Goal: Book appointment/travel/reservation

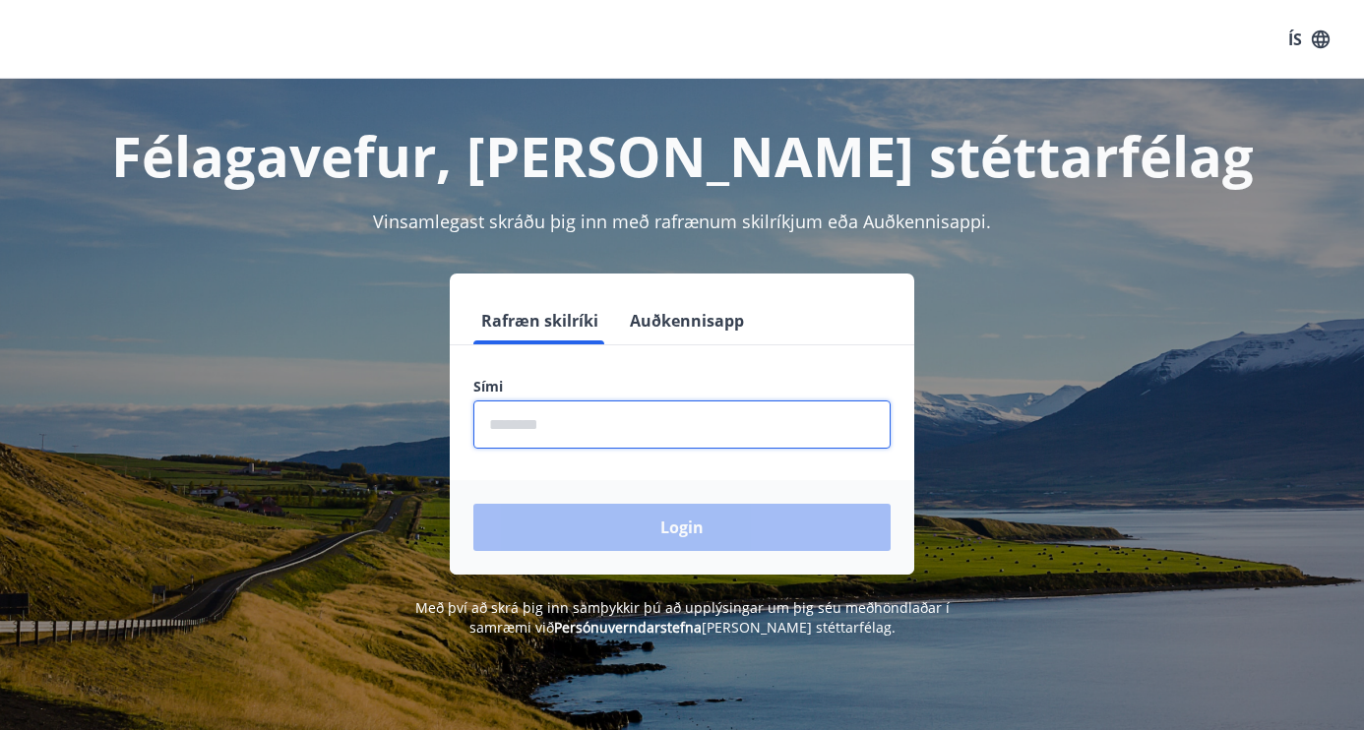
click at [661, 420] on input "phone" at bounding box center [682, 425] width 417 height 48
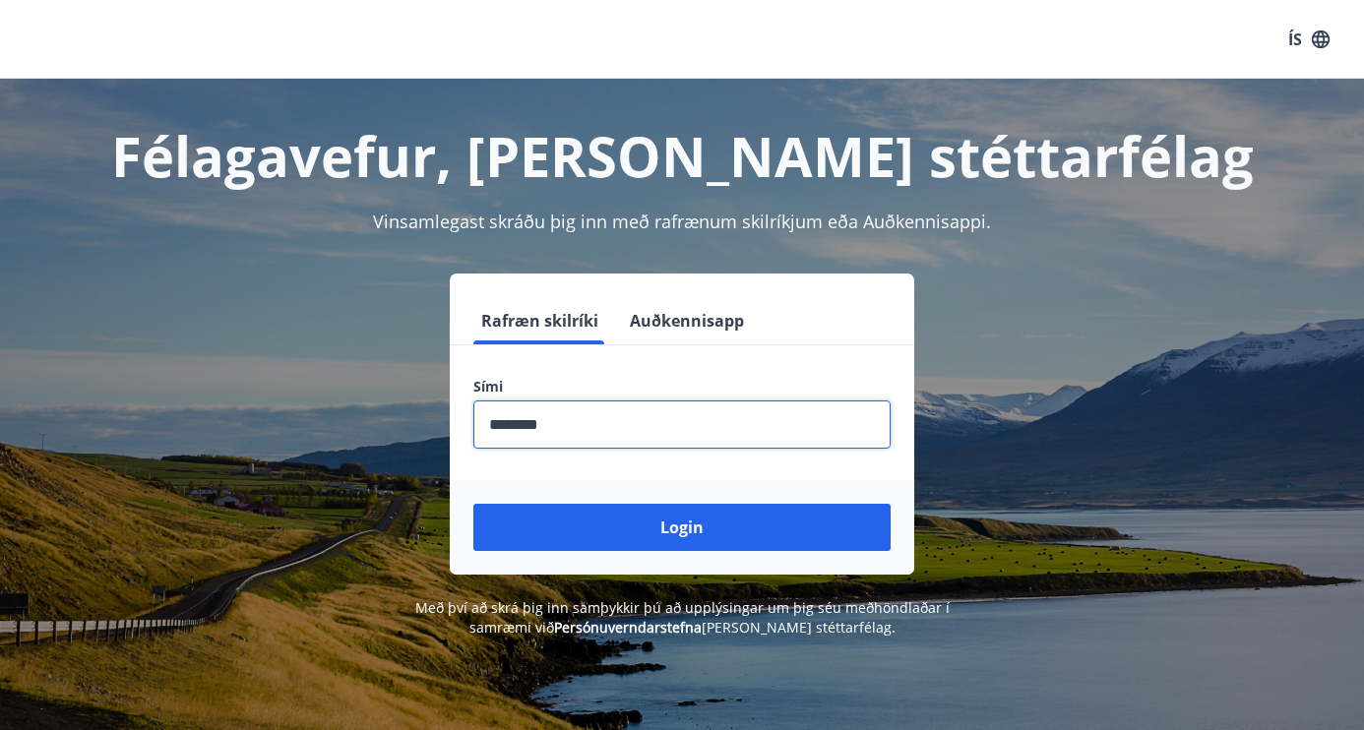
type input "********"
click at [682, 528] on button "Login" at bounding box center [682, 527] width 417 height 47
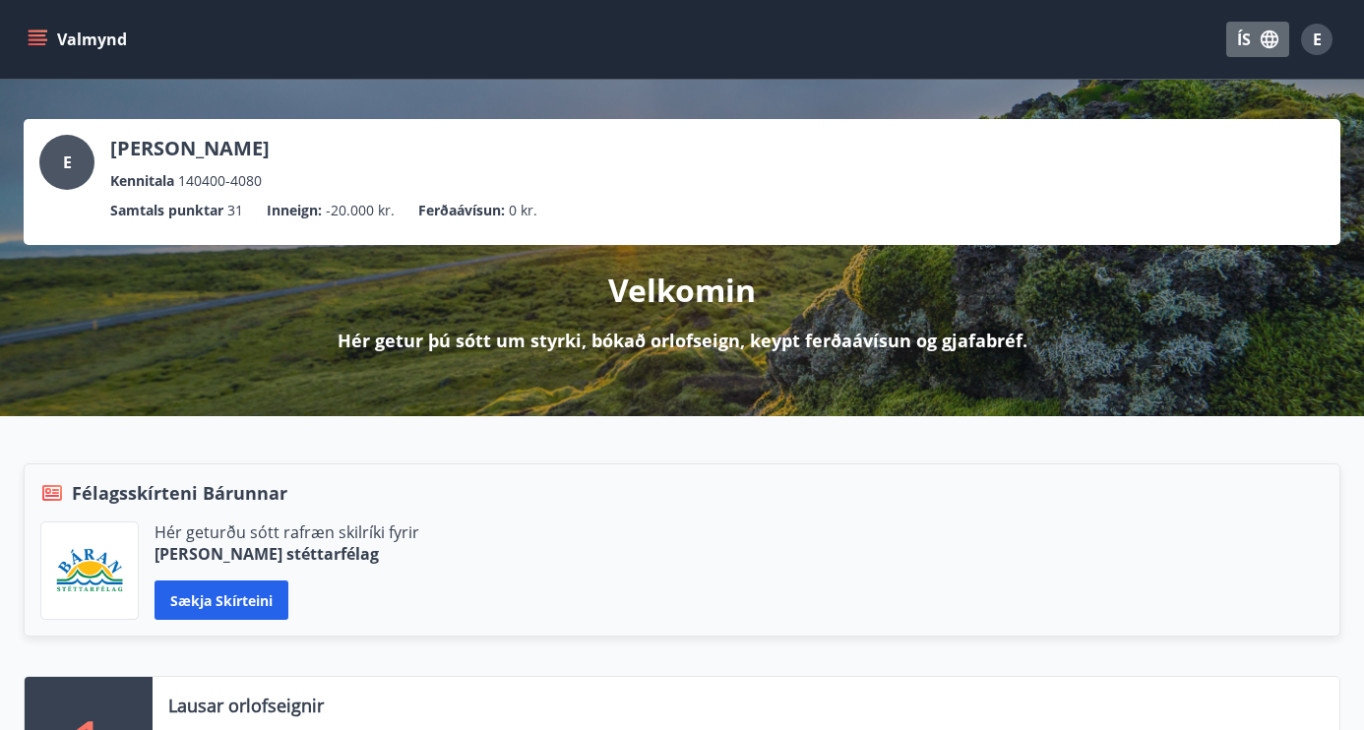
click at [1250, 35] on button "ÍS" at bounding box center [1258, 39] width 63 height 35
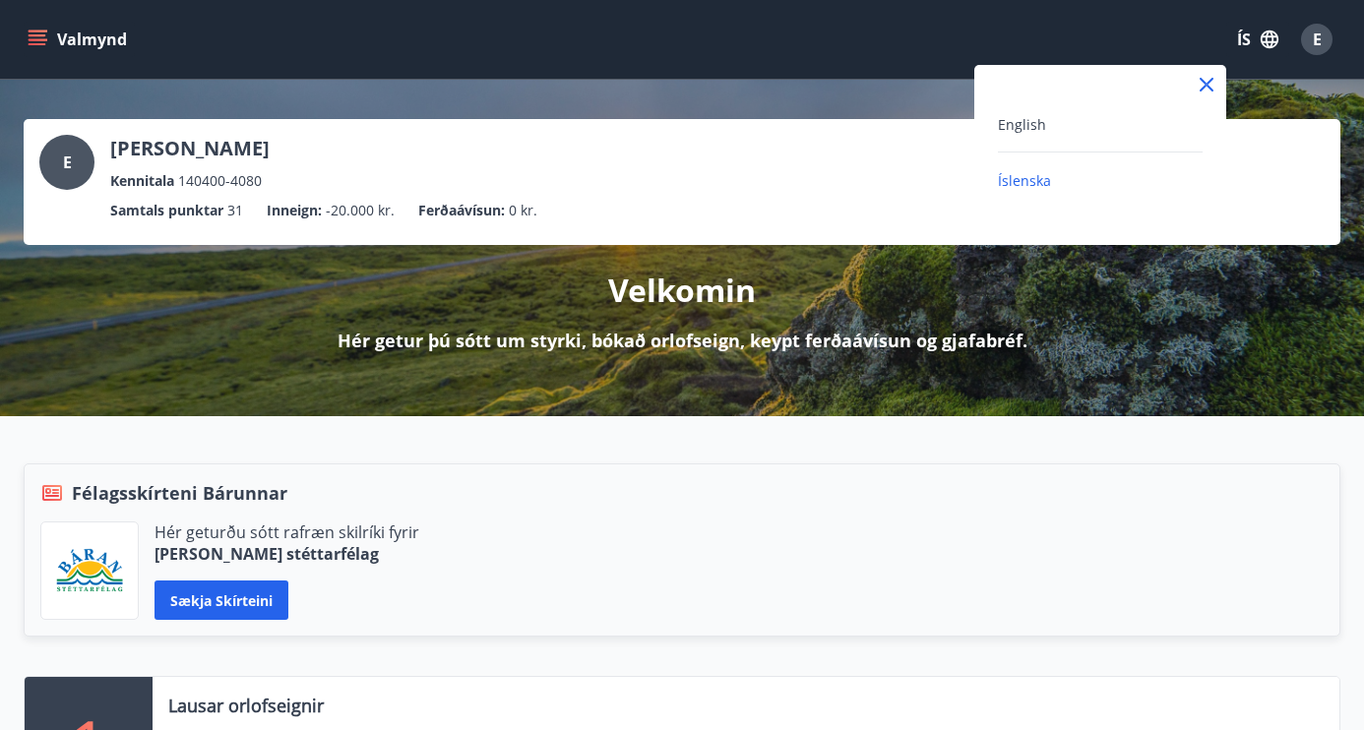
click at [1111, 125] on div "English" at bounding box center [1100, 124] width 205 height 24
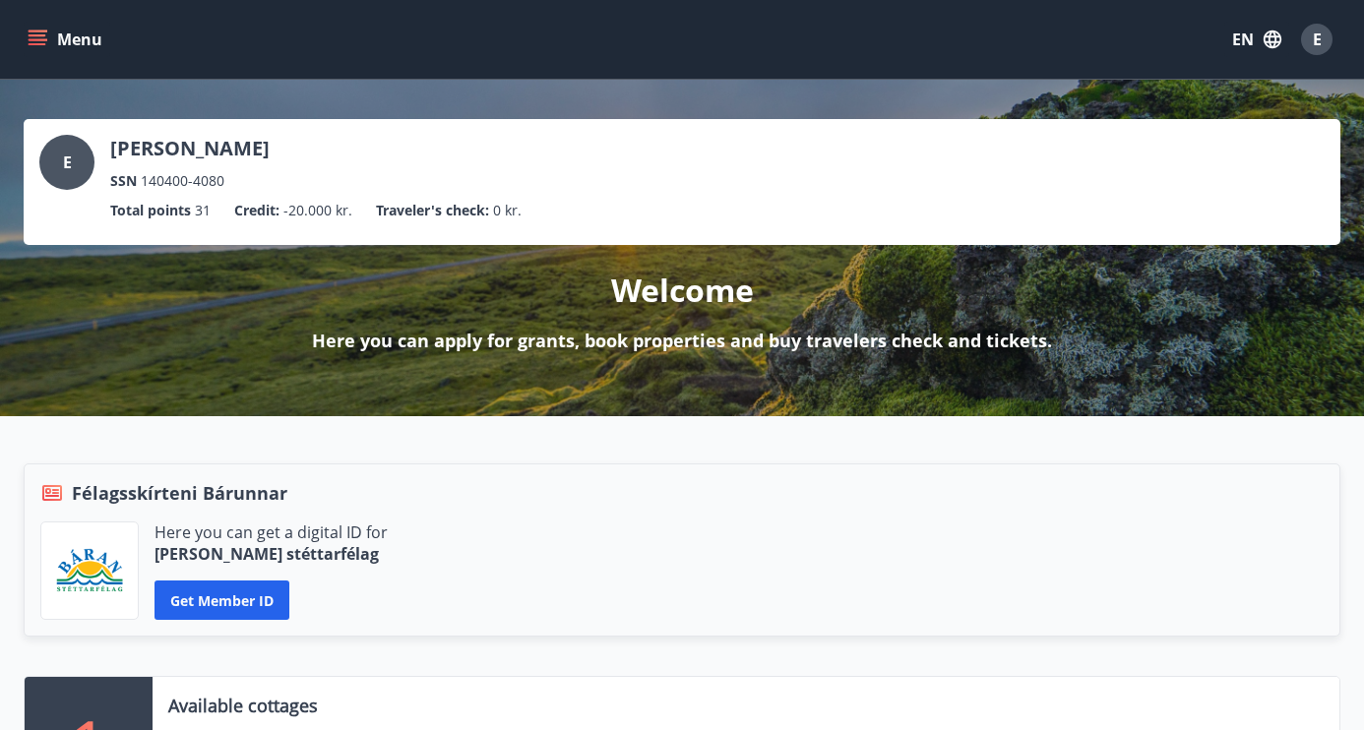
click at [48, 38] on button "Menu" at bounding box center [67, 39] width 87 height 35
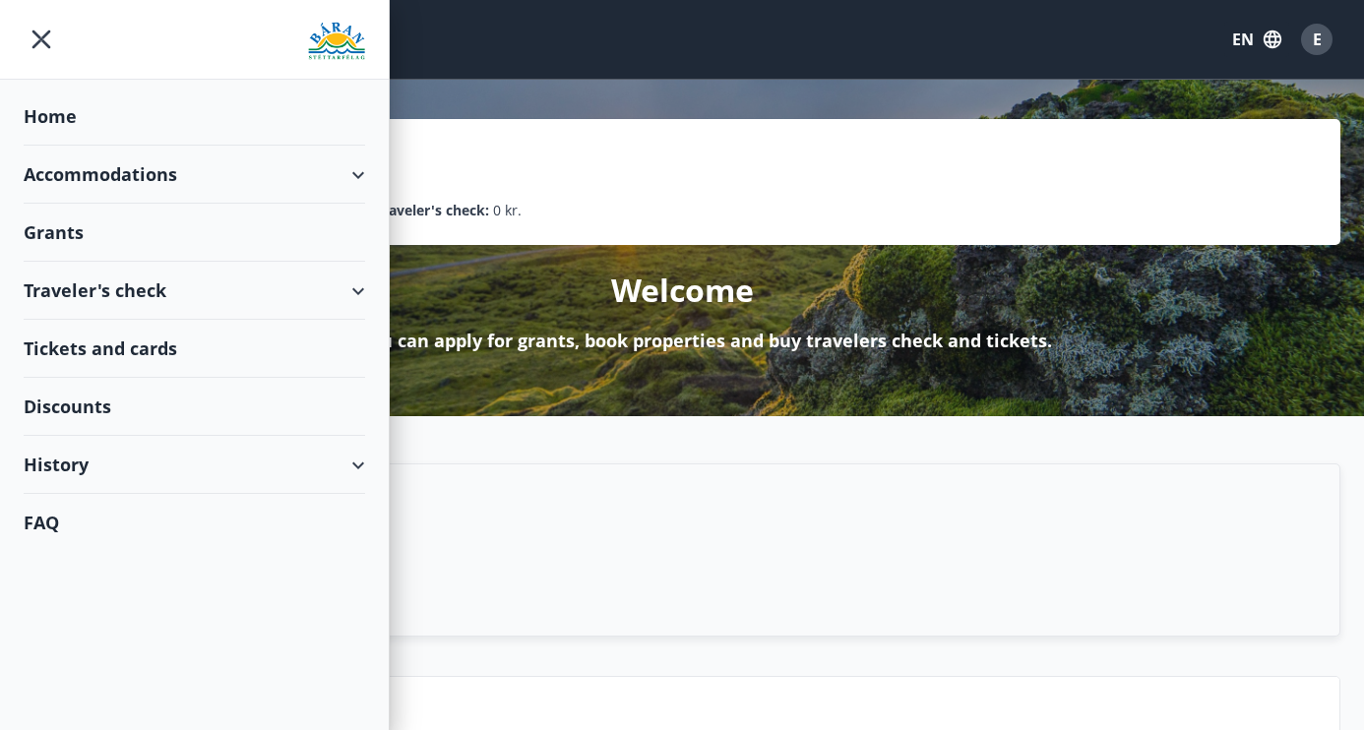
click at [111, 180] on div "Accommodations" at bounding box center [195, 175] width 342 height 58
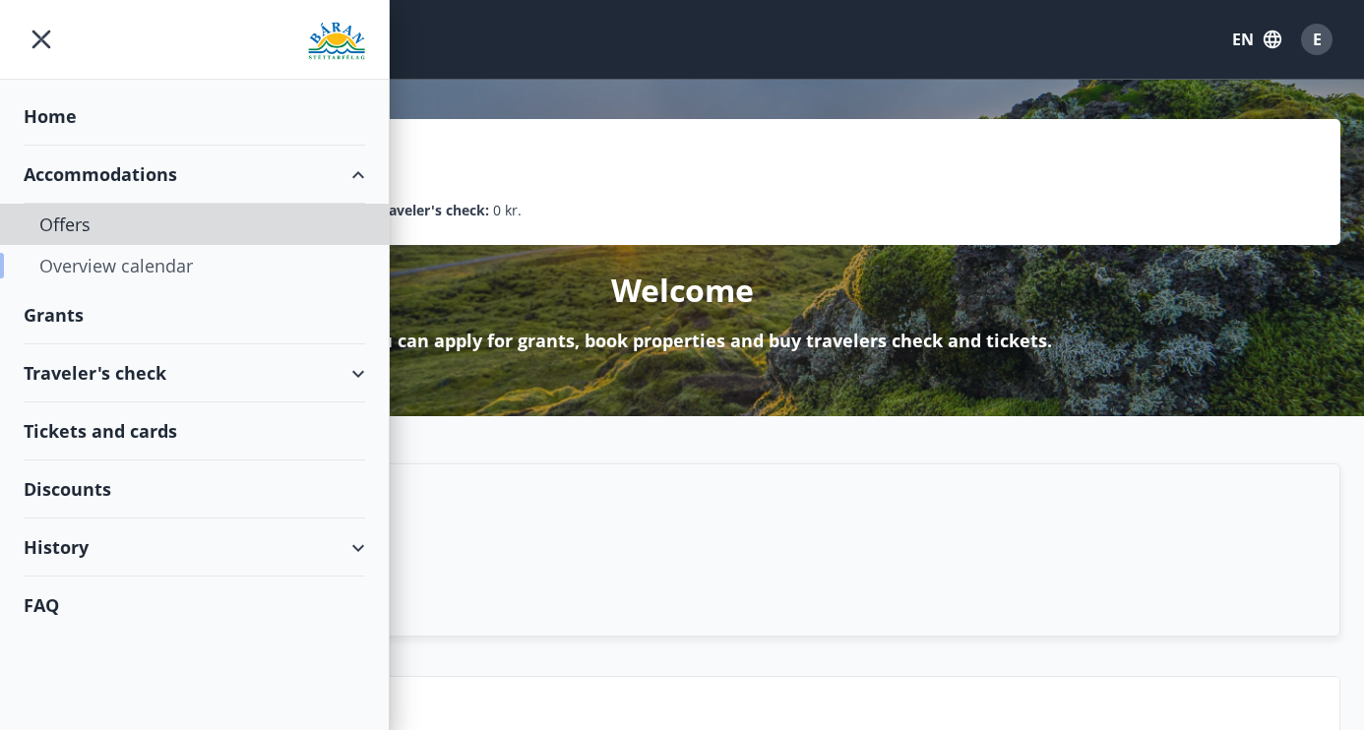
drag, startPoint x: 82, startPoint y: 232, endPoint x: 104, endPoint y: 272, distance: 45.4
click at [104, 273] on div "Offers Overview calendar" at bounding box center [194, 245] width 389 height 83
click at [104, 272] on div "Overview calendar" at bounding box center [194, 265] width 310 height 41
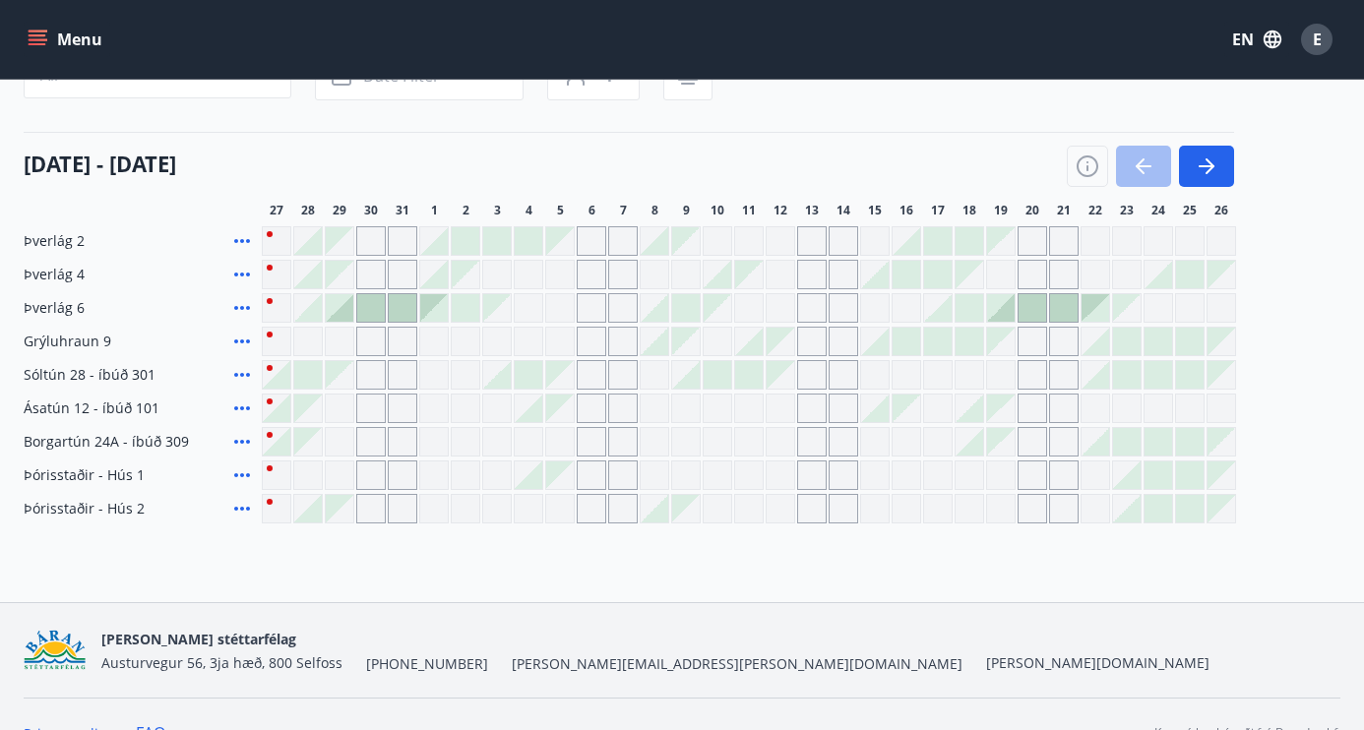
scroll to position [193, 0]
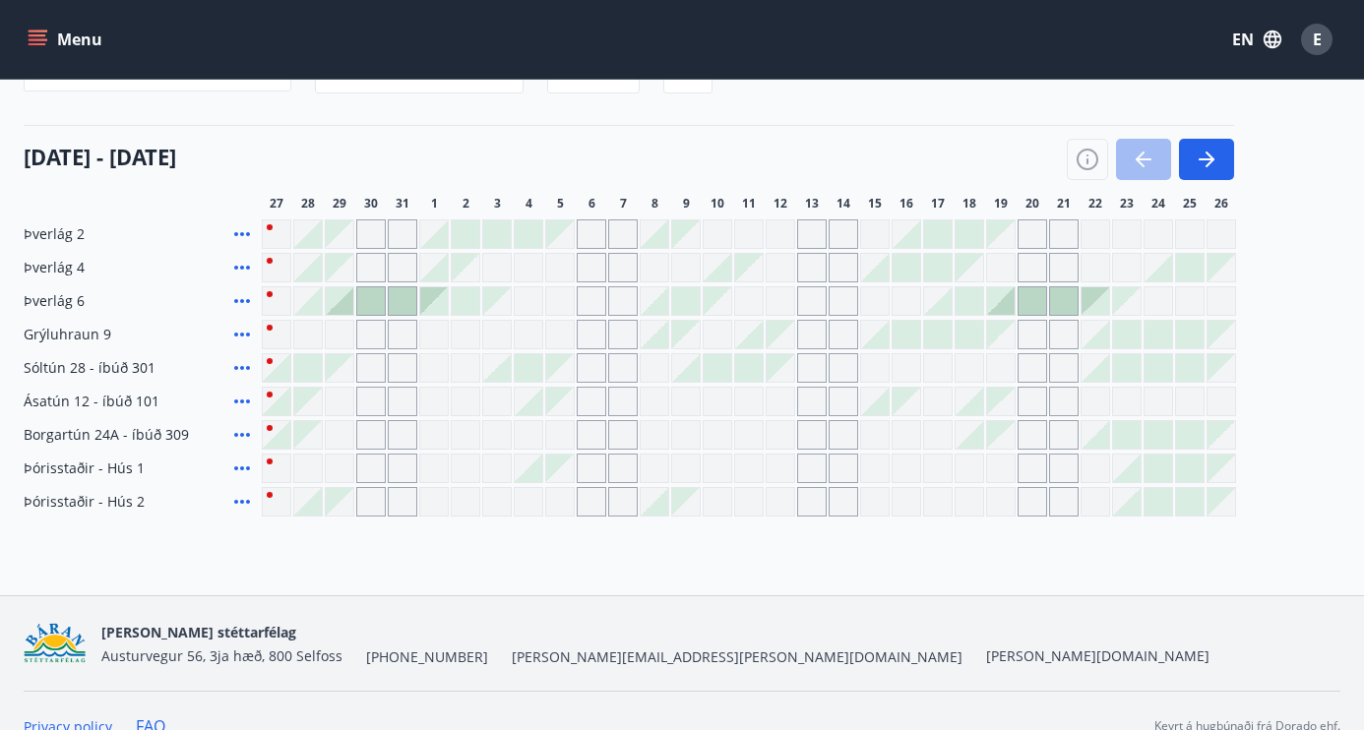
click at [348, 238] on div "Grey days are not available" at bounding box center [340, 235] width 28 height 28
click at [436, 234] on div at bounding box center [434, 235] width 28 height 28
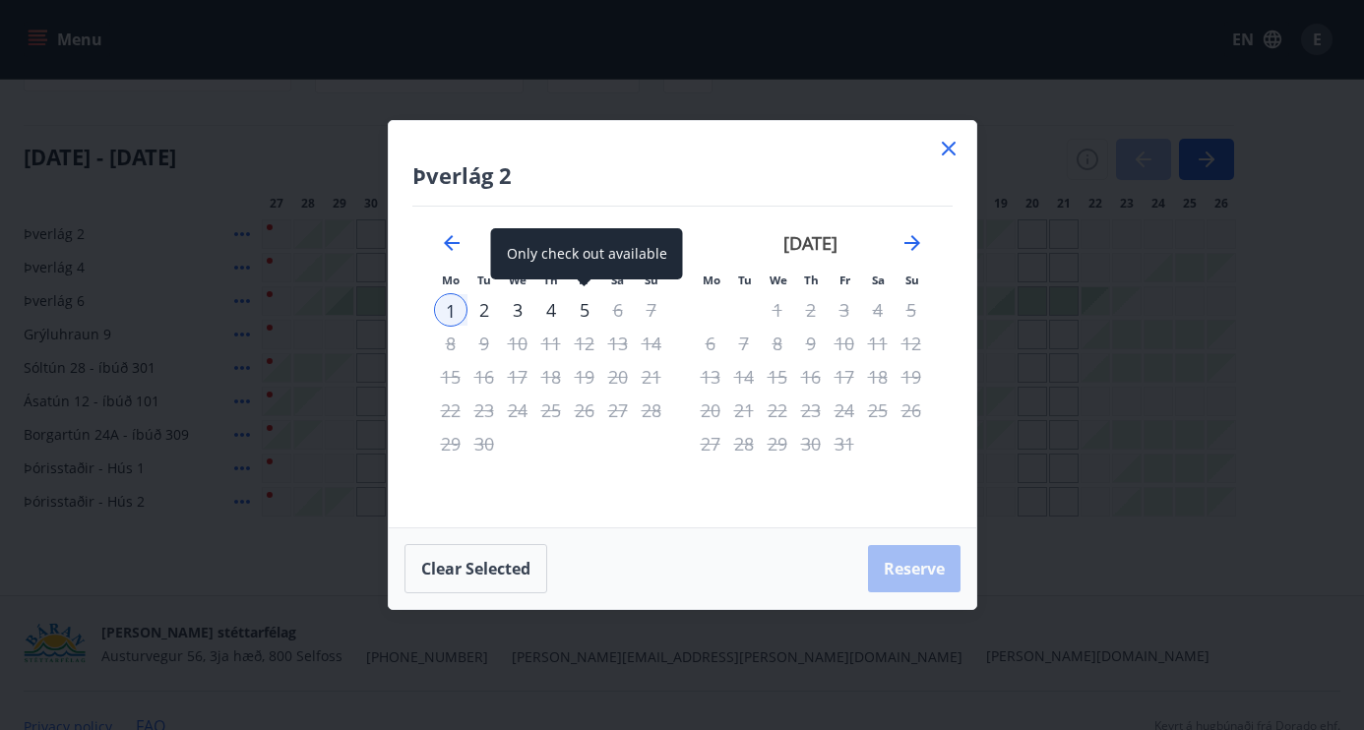
click at [576, 313] on div "5" at bounding box center [584, 309] width 33 height 33
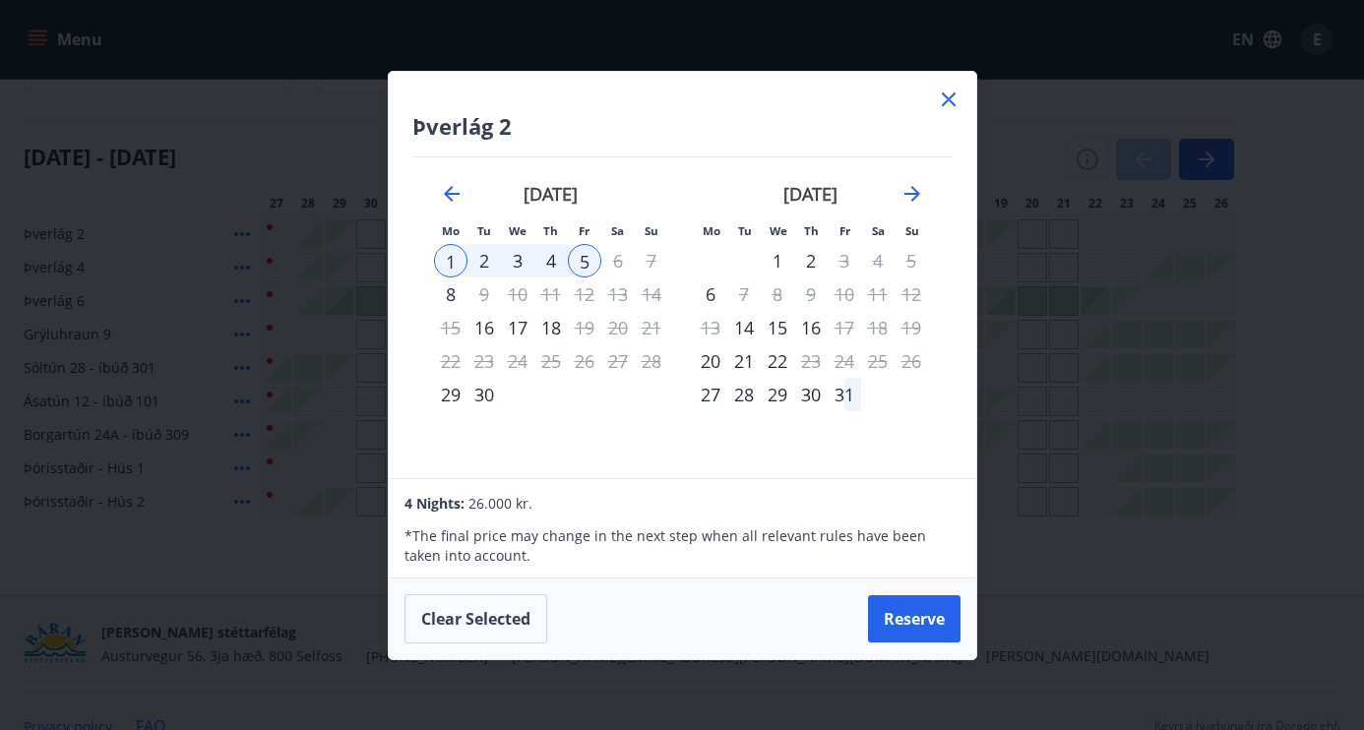
click at [950, 99] on icon at bounding box center [949, 100] width 14 height 14
